Goal: Task Accomplishment & Management: Complete application form

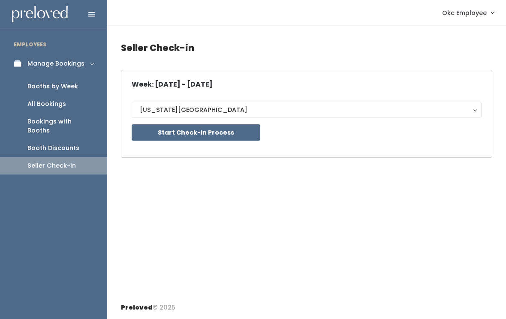
click at [247, 132] on button "Start Check-in Process" at bounding box center [196, 132] width 129 height 16
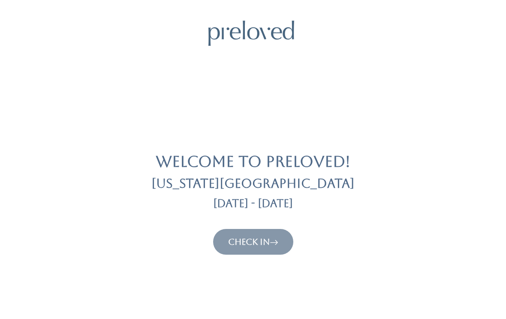
click at [270, 241] on link "Check In" at bounding box center [253, 242] width 50 height 10
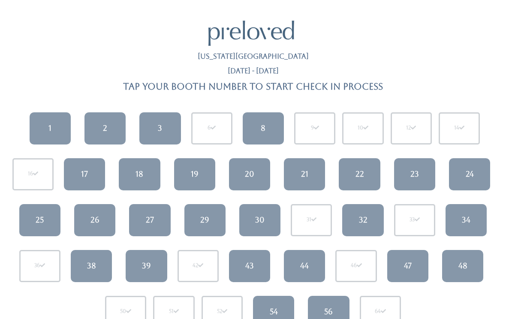
click at [110, 131] on link "2" at bounding box center [105, 128] width 41 height 32
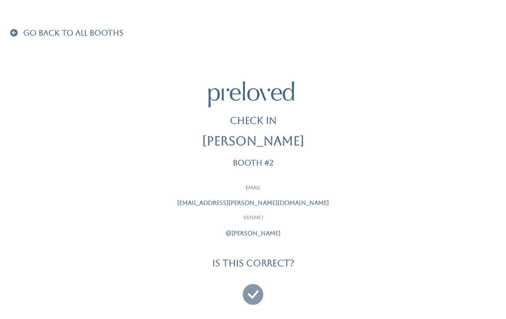
click at [248, 289] on icon at bounding box center [253, 290] width 21 height 29
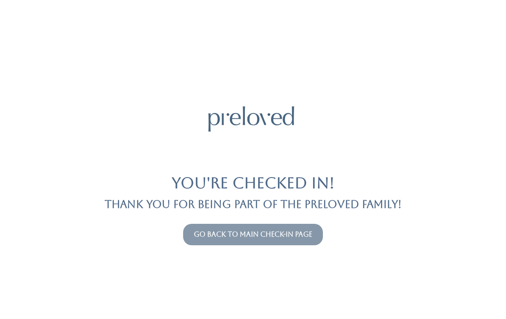
click at [253, 237] on link "Go back to main check-in page" at bounding box center [253, 234] width 118 height 8
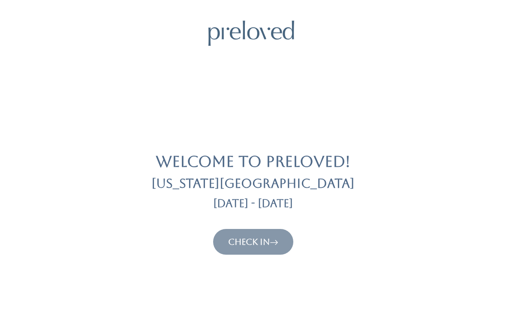
click at [249, 237] on link "Check In" at bounding box center [253, 242] width 50 height 10
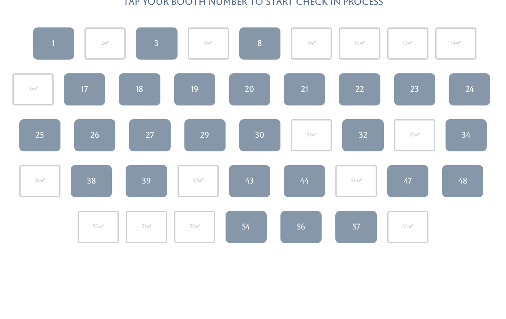
scroll to position [85, 0]
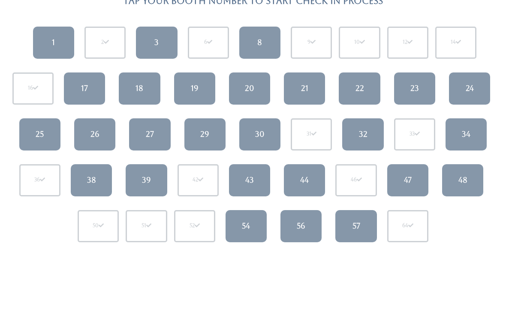
click at [360, 225] on div "57" at bounding box center [357, 226] width 8 height 11
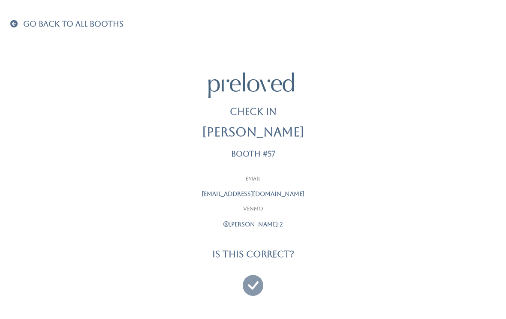
click at [258, 283] on icon at bounding box center [253, 281] width 21 height 29
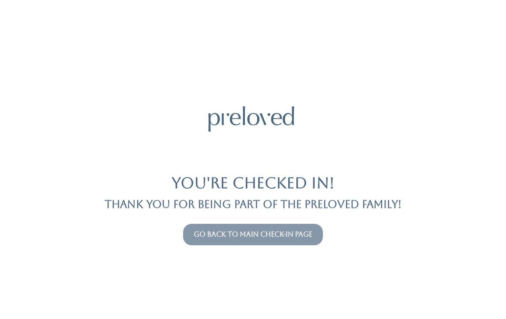
click at [258, 236] on link "Go back to main check-in page" at bounding box center [253, 234] width 118 height 8
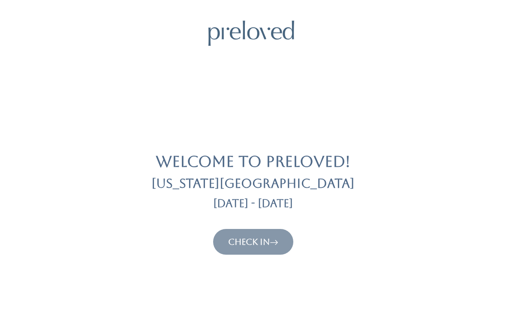
click at [262, 241] on link "Check In" at bounding box center [253, 242] width 50 height 10
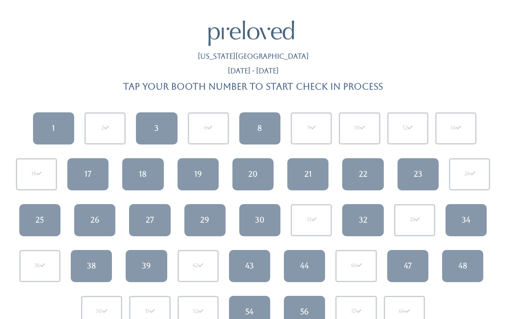
click at [369, 208] on link "32" at bounding box center [362, 220] width 41 height 32
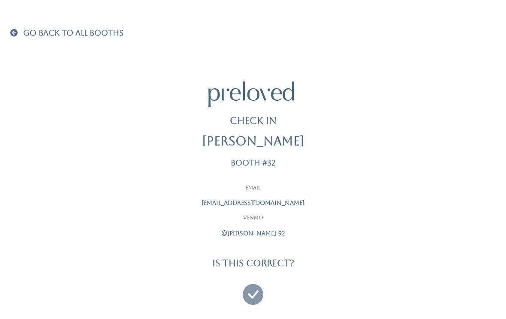
click at [251, 294] on icon at bounding box center [253, 290] width 21 height 29
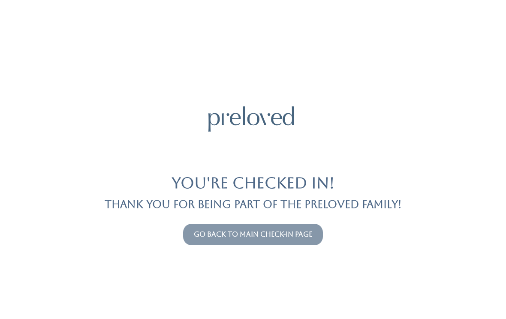
click at [228, 234] on link "Go back to main check-in page" at bounding box center [253, 234] width 118 height 8
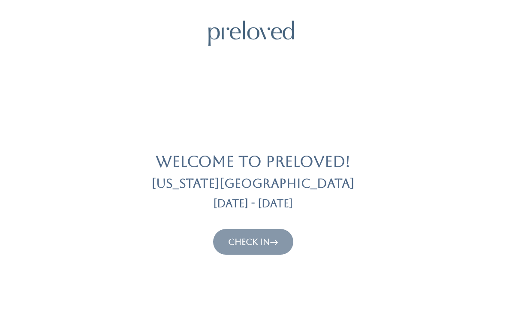
click at [243, 238] on link "Check In" at bounding box center [253, 242] width 50 height 10
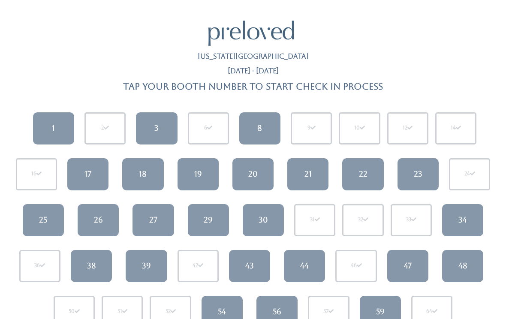
click at [362, 169] on div "22" at bounding box center [363, 174] width 9 height 11
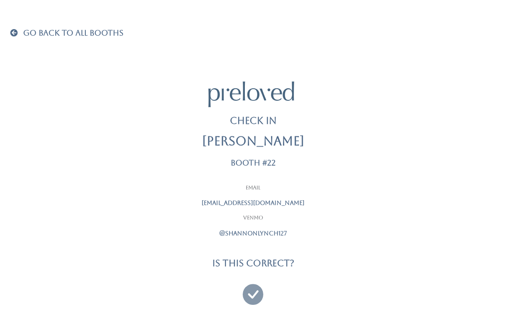
click at [252, 288] on icon at bounding box center [253, 290] width 21 height 29
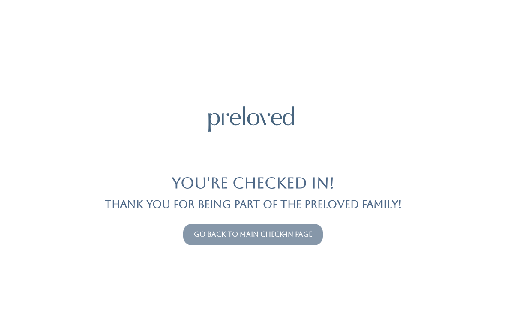
click at [235, 238] on link "Go back to main check-in page" at bounding box center [253, 234] width 118 height 8
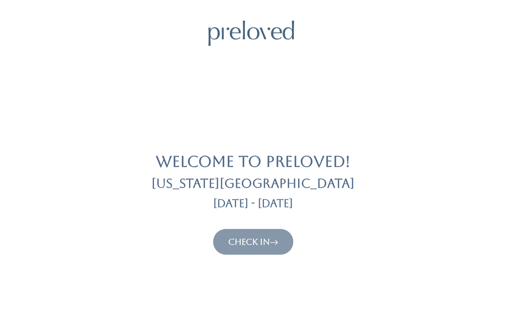
click at [233, 232] on button "Check In" at bounding box center [253, 242] width 80 height 26
click at [262, 245] on link "Check In" at bounding box center [253, 242] width 50 height 10
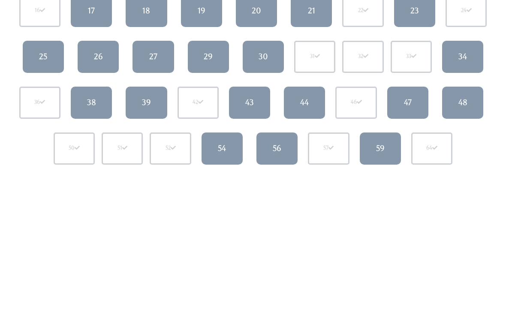
scroll to position [163, 0]
click at [288, 148] on link "56" at bounding box center [277, 149] width 41 height 32
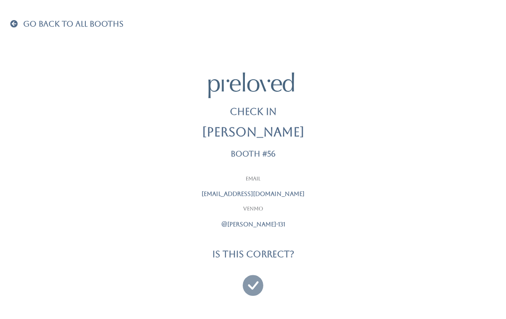
click at [257, 280] on icon at bounding box center [253, 281] width 21 height 29
